Goal: Task Accomplishment & Management: Manage account settings

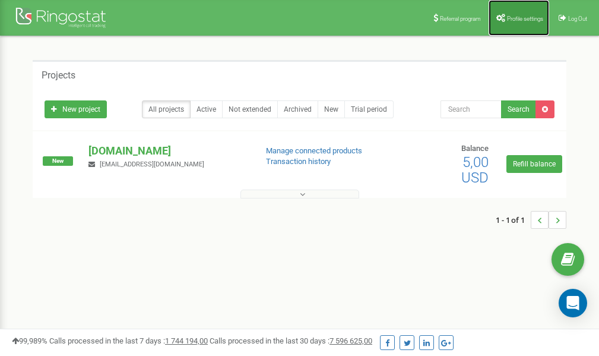
click at [520, 20] on span "Profile settings" at bounding box center [525, 18] width 36 height 7
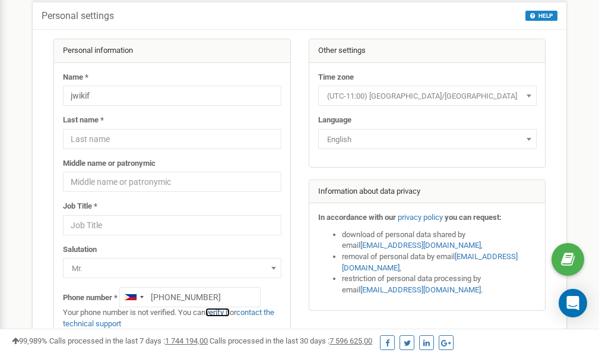
click at [222, 313] on link "verify it" at bounding box center [218, 312] width 24 height 9
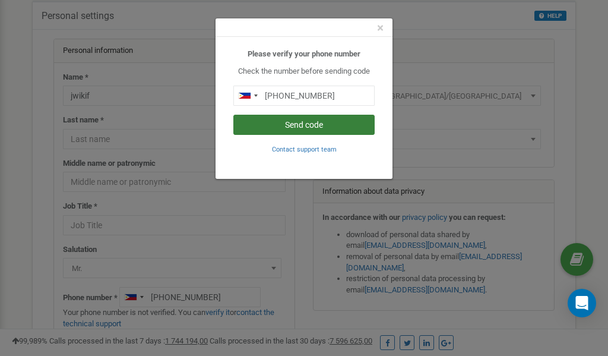
click at [296, 125] on button "Send code" at bounding box center [303, 125] width 141 height 20
